Goal: Feedback & Contribution: Submit feedback/report problem

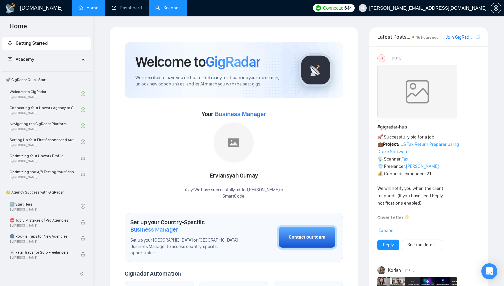
click at [166, 10] on link "Scanner" at bounding box center [167, 8] width 25 height 6
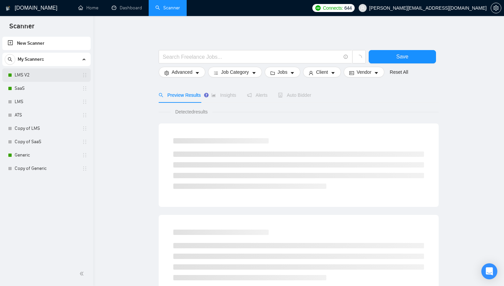
click at [43, 77] on link "LMS V2" at bounding box center [46, 74] width 63 height 13
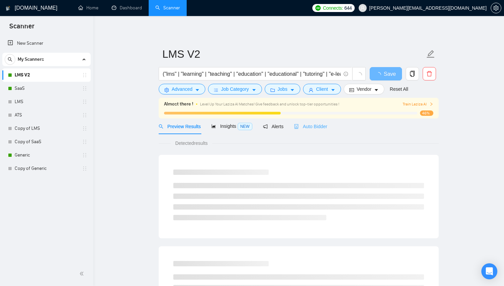
click at [318, 122] on div "Auto Bidder" at bounding box center [310, 126] width 33 height 16
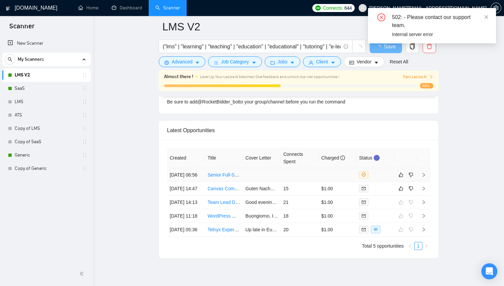
scroll to position [1668, 0]
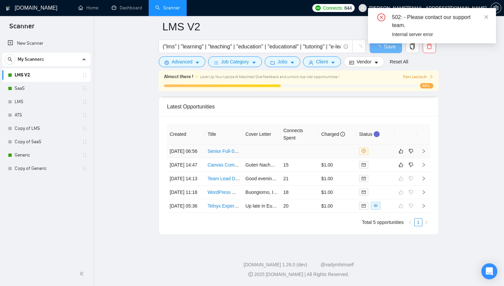
click at [274, 144] on td at bounding box center [262, 151] width 38 height 14
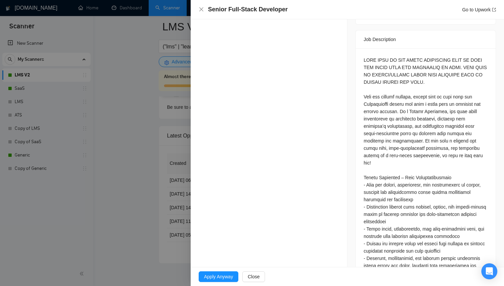
scroll to position [257, 0]
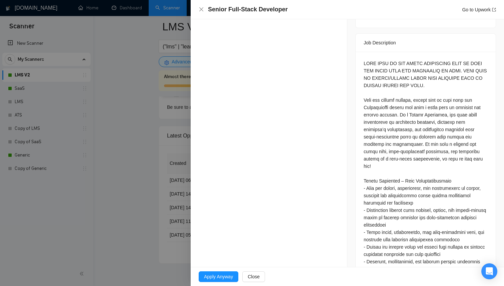
click at [153, 157] on div at bounding box center [252, 143] width 504 height 286
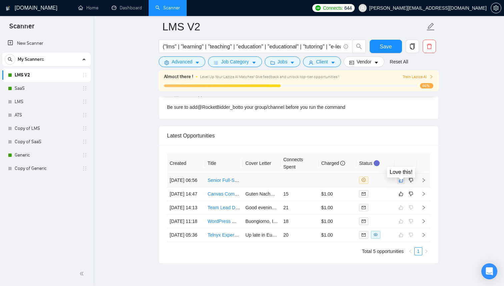
click at [400, 183] on icon "like" at bounding box center [400, 179] width 5 height 5
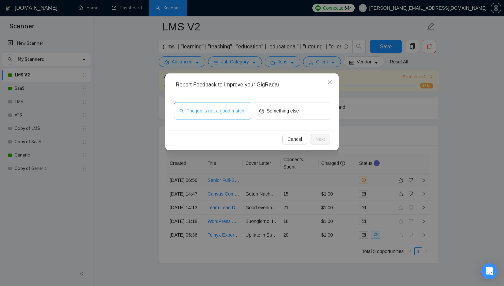
click at [230, 112] on span "The job is not a good match" at bounding box center [216, 110] width 58 height 7
click at [322, 142] on span "Next" at bounding box center [320, 138] width 10 height 7
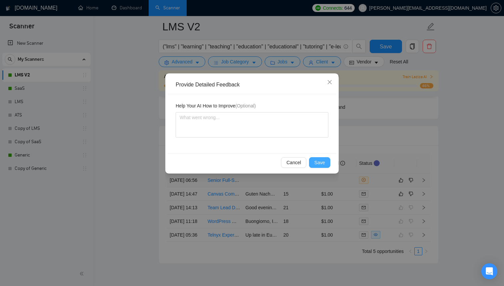
click at [323, 163] on span "Save" at bounding box center [319, 162] width 11 height 7
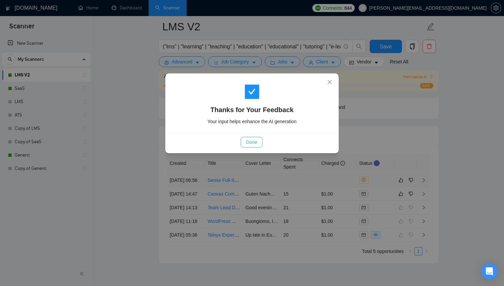
click at [254, 139] on span "Done" at bounding box center [251, 141] width 11 height 7
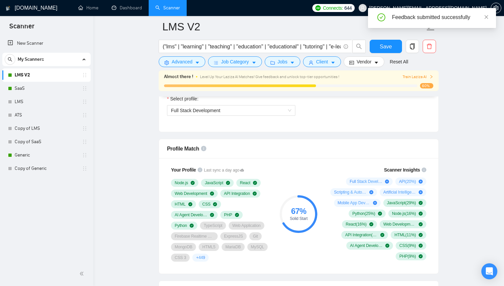
scroll to position [391, 0]
